Goal: Information Seeking & Learning: Learn about a topic

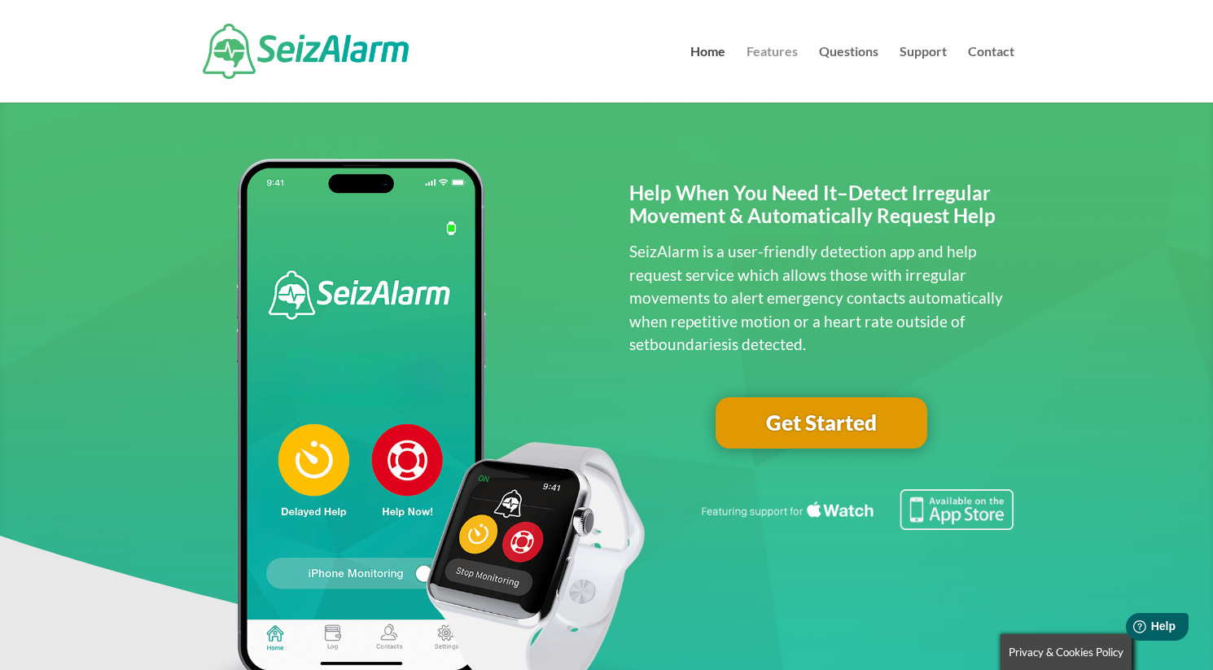
click at [760, 51] on link "Features" at bounding box center [771, 74] width 51 height 57
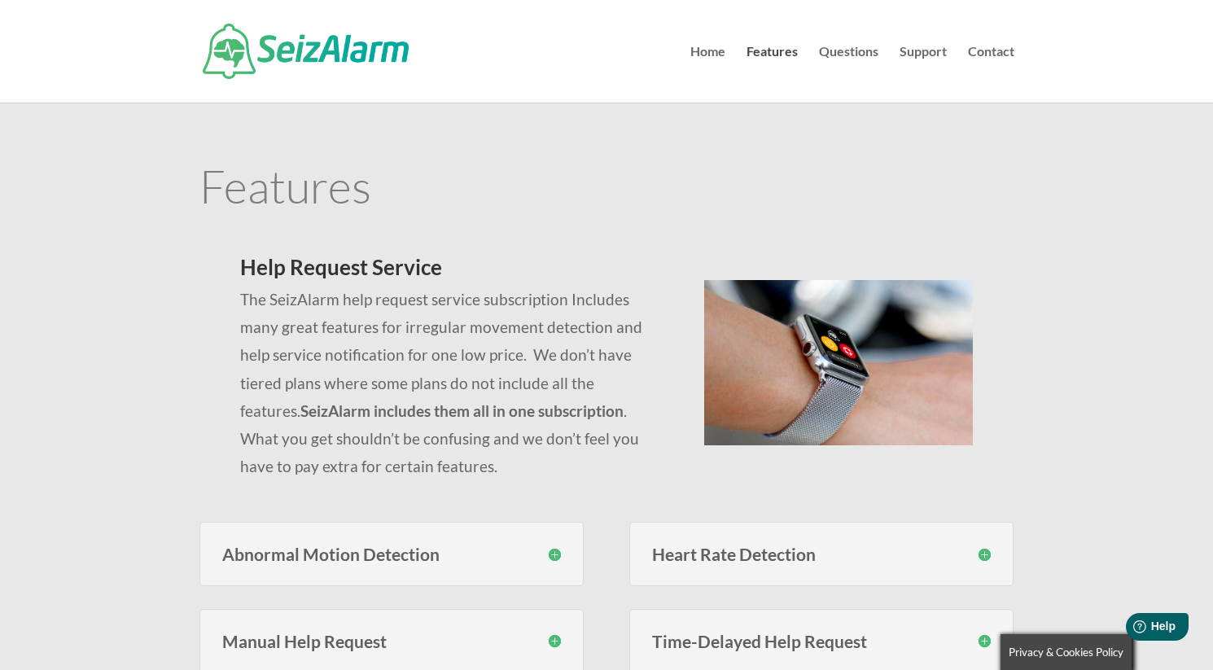
click at [396, 551] on h3 "Abnormal Motion Detection" at bounding box center [391, 553] width 339 height 17
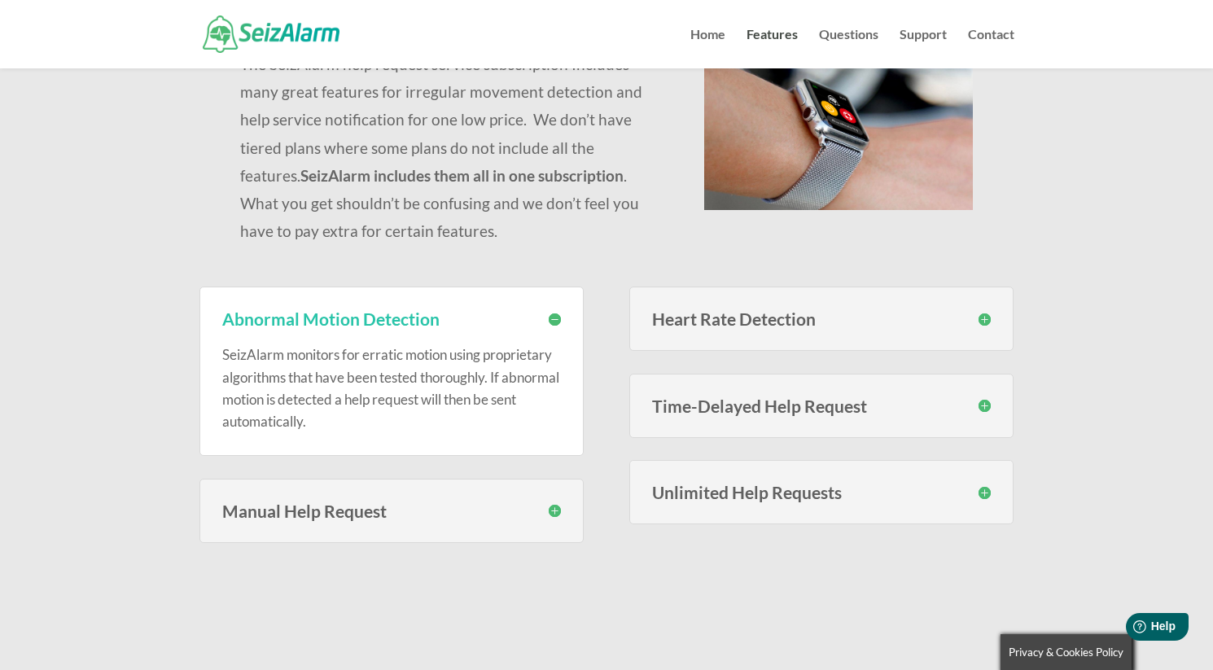
scroll to position [221, 0]
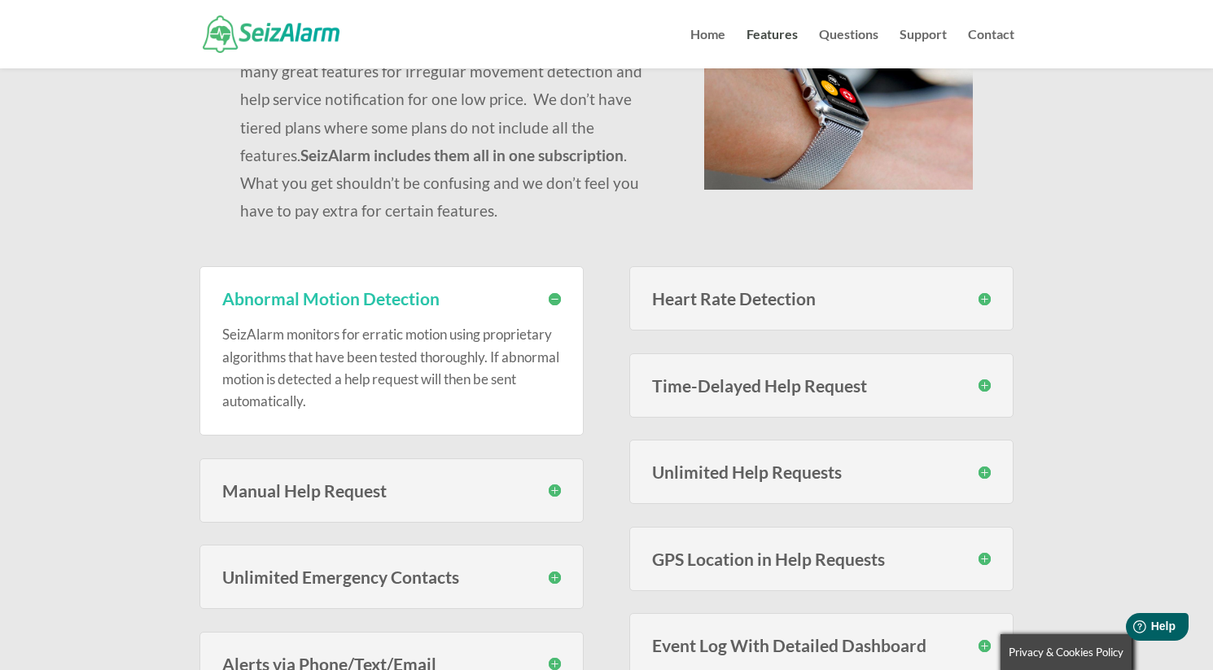
click at [704, 308] on div "Heart Rate Detection With SeizAlarm you can set custom high and low thresholds …" at bounding box center [821, 298] width 385 height 64
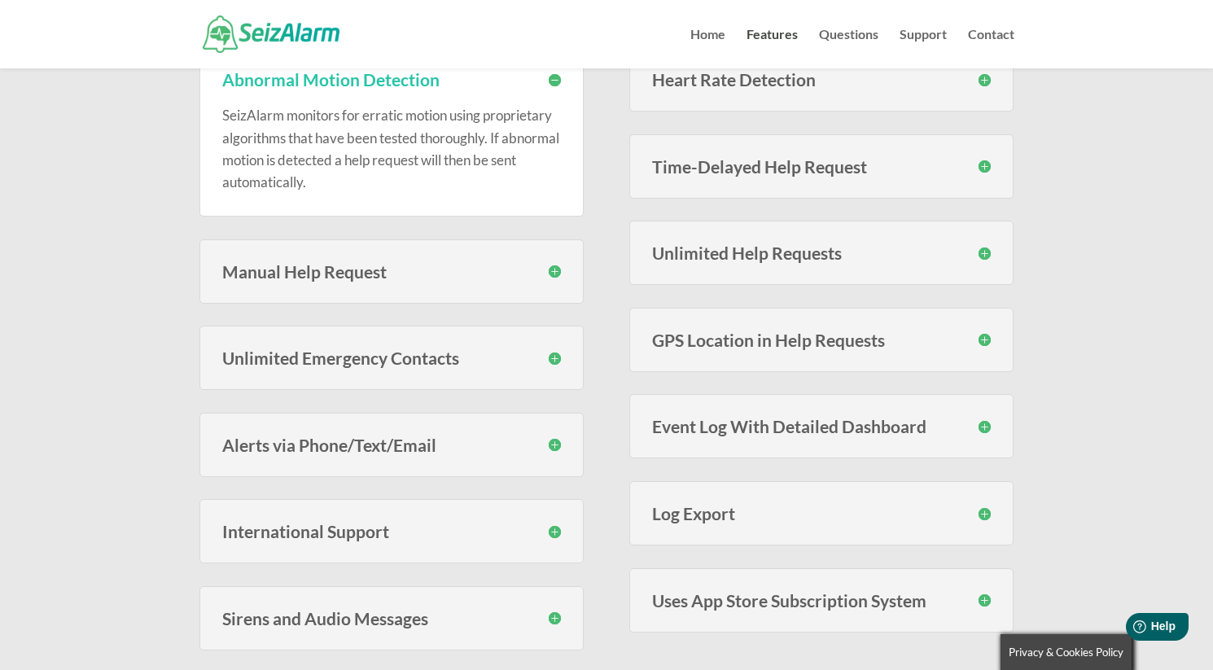
scroll to position [444, 0]
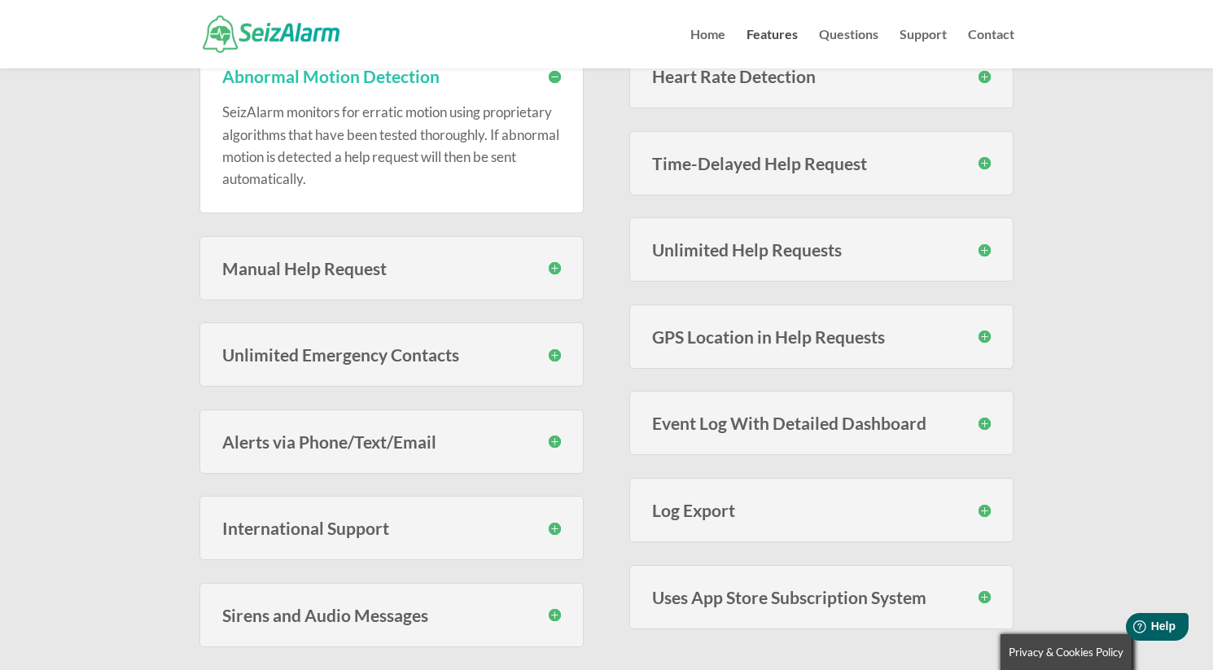
click at [413, 365] on div "Unlimited Emergency Contacts Unlike many others services, SeizAlarm does not li…" at bounding box center [391, 354] width 385 height 64
click at [413, 361] on h3 "Unlimited Emergency Contacts" at bounding box center [391, 354] width 339 height 17
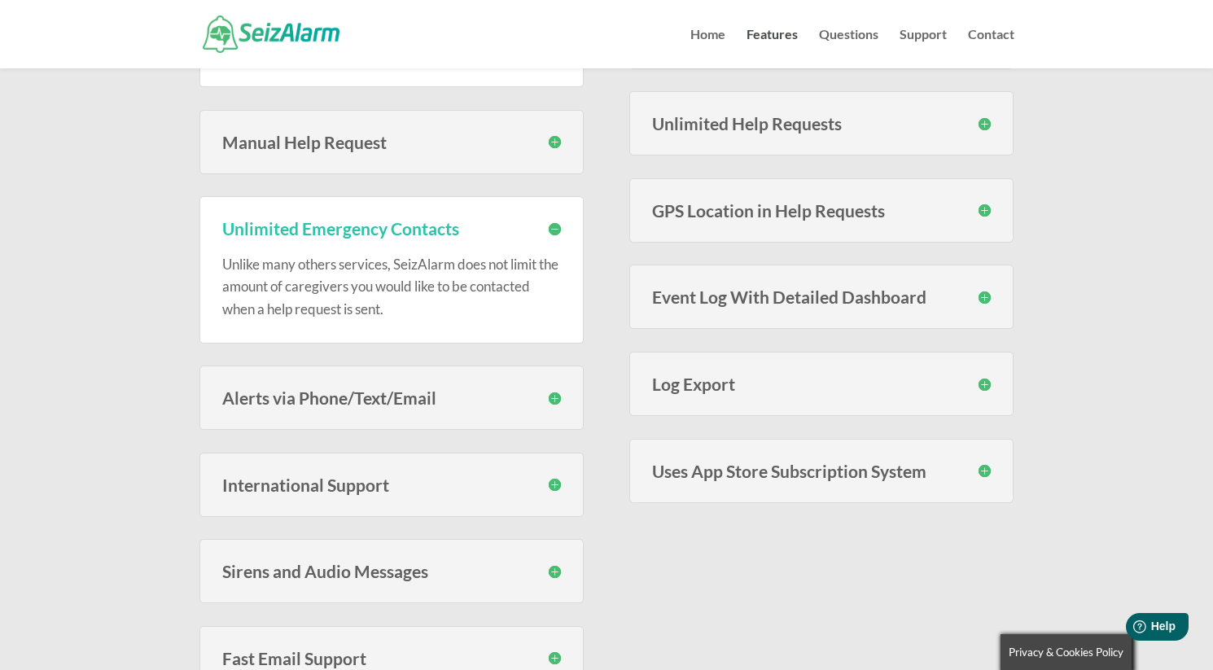
scroll to position [666, 0]
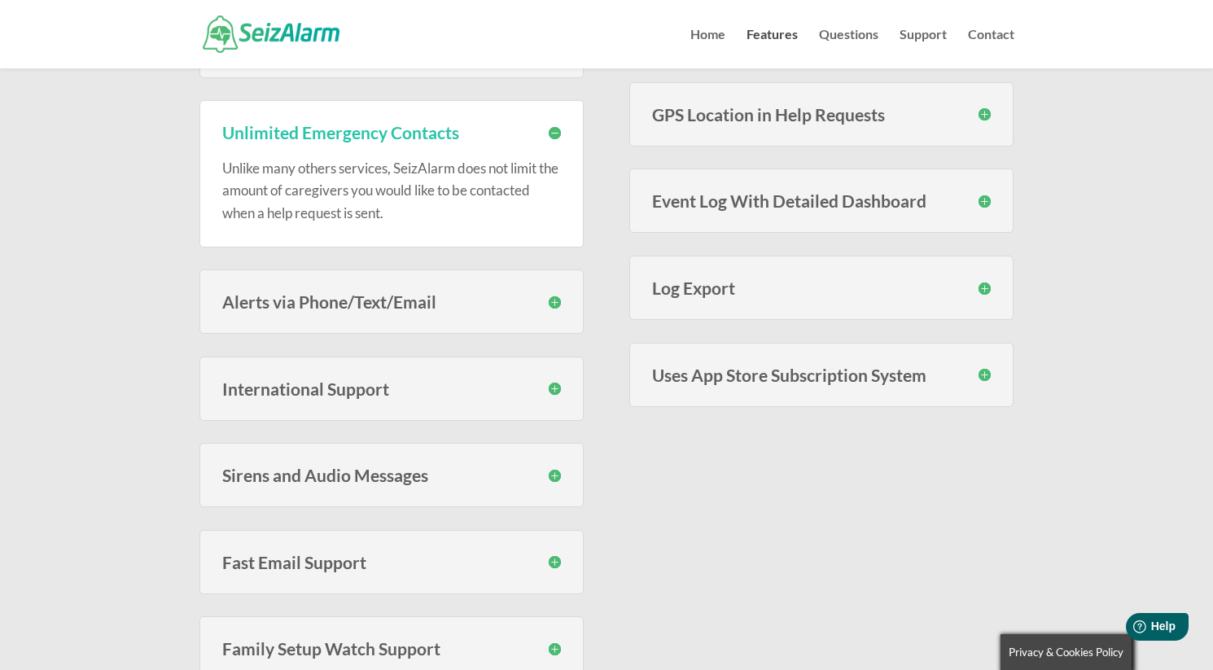
click at [553, 468] on h3 "Sirens and Audio Messages" at bounding box center [391, 474] width 339 height 17
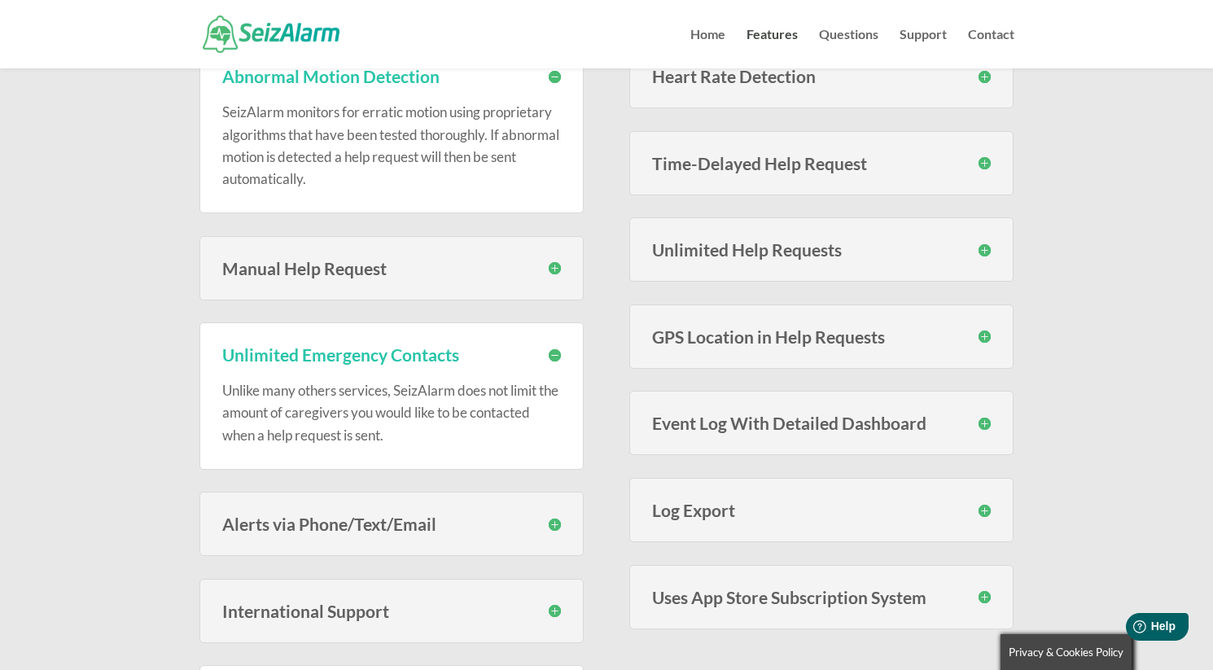
scroll to position [0, 0]
